Goal: Find specific page/section: Find specific page/section

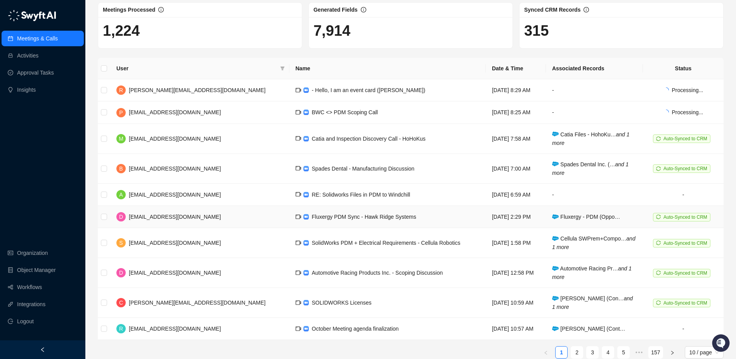
scroll to position [52, 0]
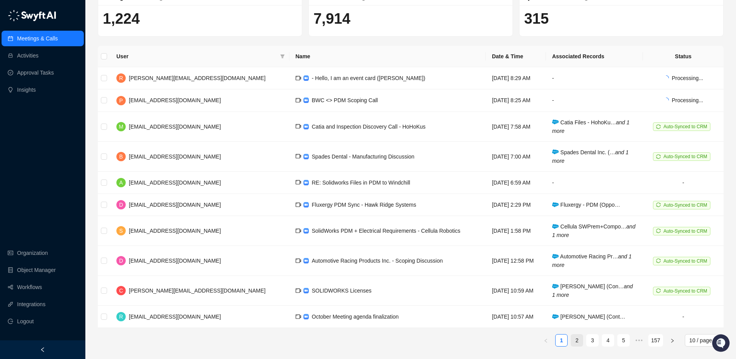
click at [577, 343] on link "2" at bounding box center [577, 340] width 12 height 12
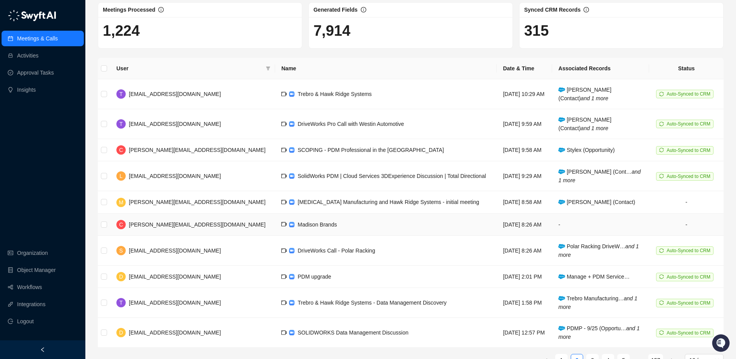
scroll to position [59, 0]
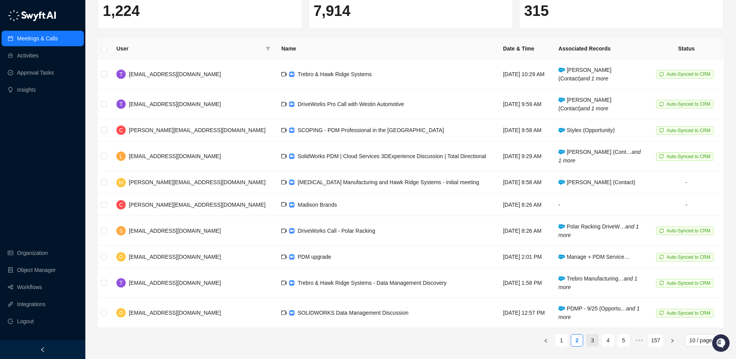
click at [589, 342] on link "3" at bounding box center [593, 340] width 12 height 12
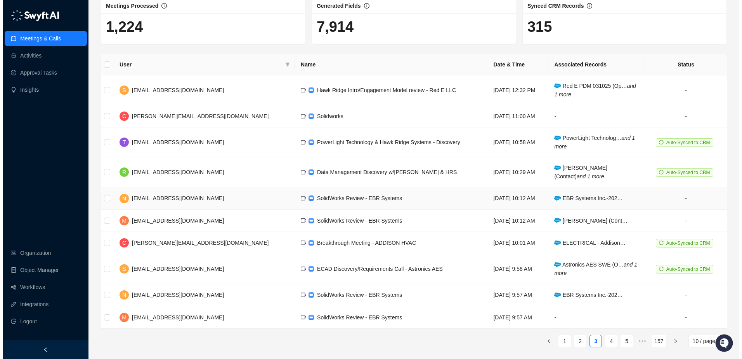
scroll to position [44, 0]
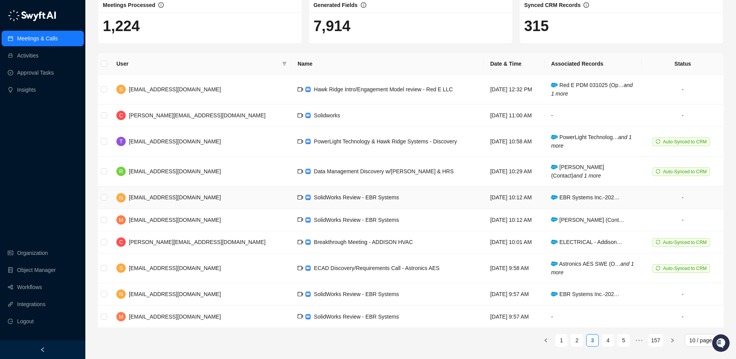
click at [314, 200] on span "SolidWorks Review - EBR Systems" at bounding box center [356, 197] width 85 height 6
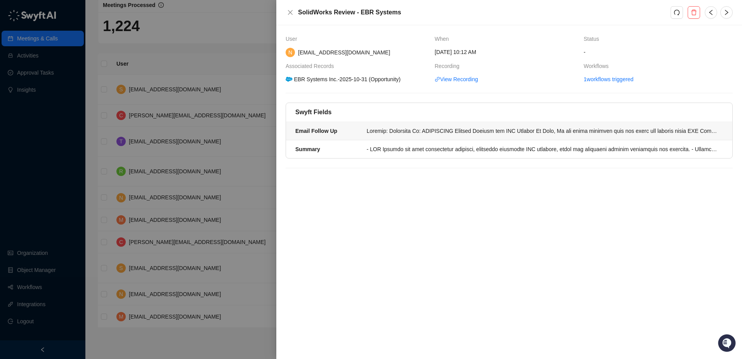
click at [427, 134] on div at bounding box center [543, 130] width 352 height 9
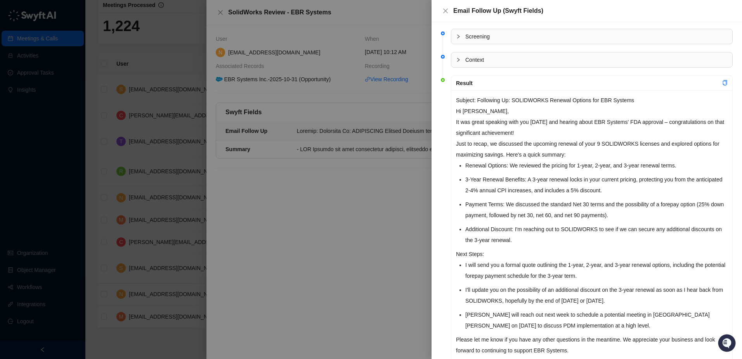
scroll to position [54, 0]
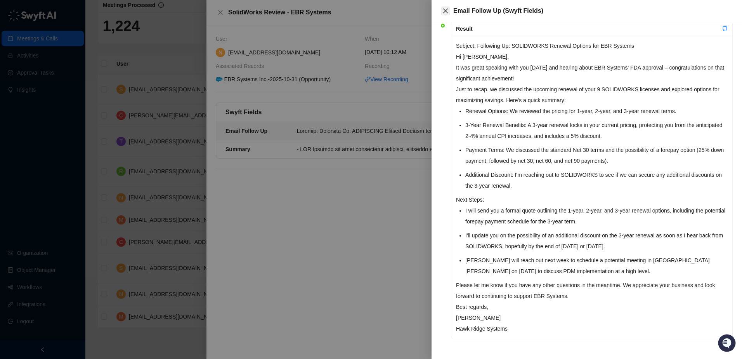
click at [446, 14] on button "Close" at bounding box center [445, 10] width 9 height 9
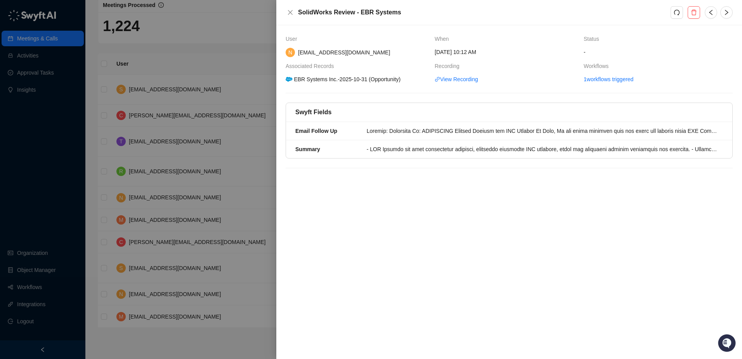
click at [294, 10] on button "Close" at bounding box center [290, 12] width 9 height 9
